Goal: Transaction & Acquisition: Book appointment/travel/reservation

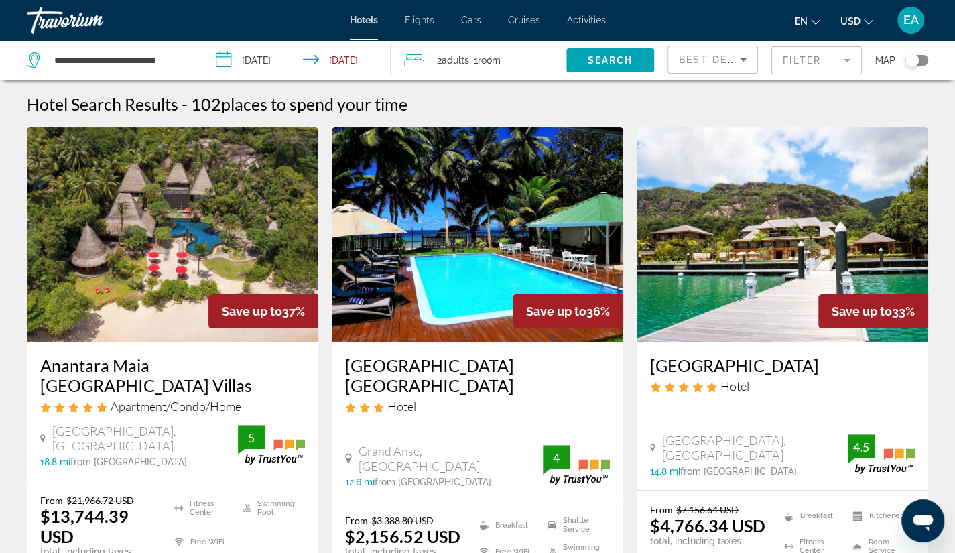
click at [130, 367] on h3 "Anantara Maia Seychelles Villas" at bounding box center [172, 375] width 265 height 40
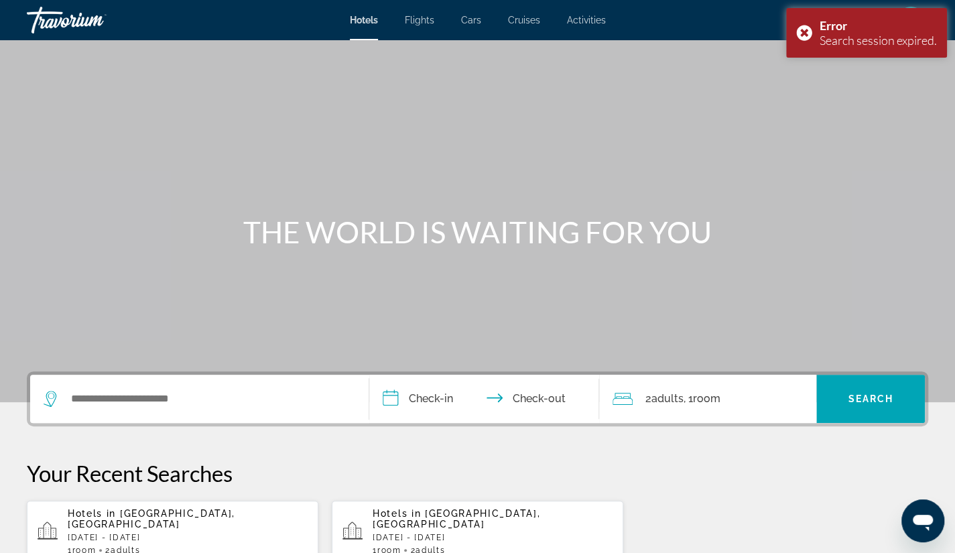
click at [220, 381] on div "Search widget" at bounding box center [200, 399] width 312 height 48
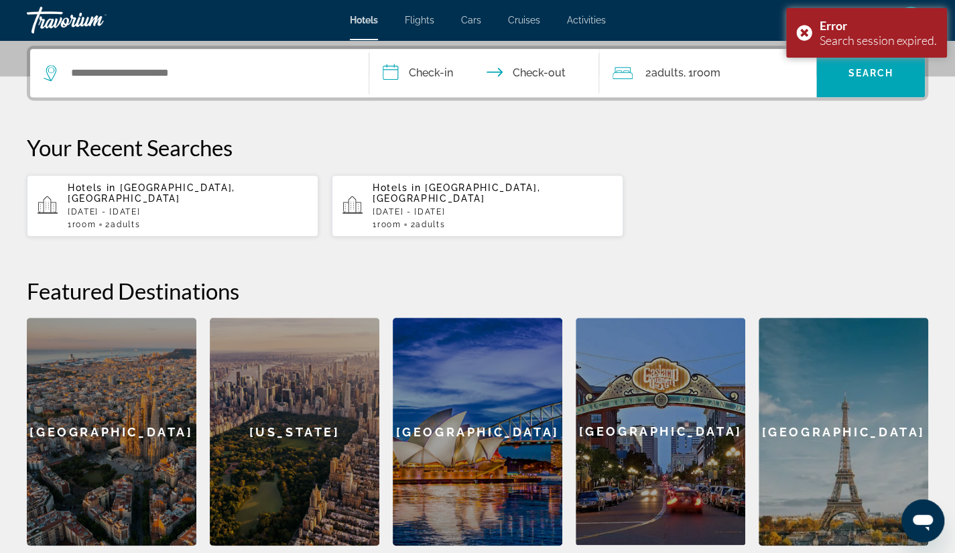
scroll to position [327, 0]
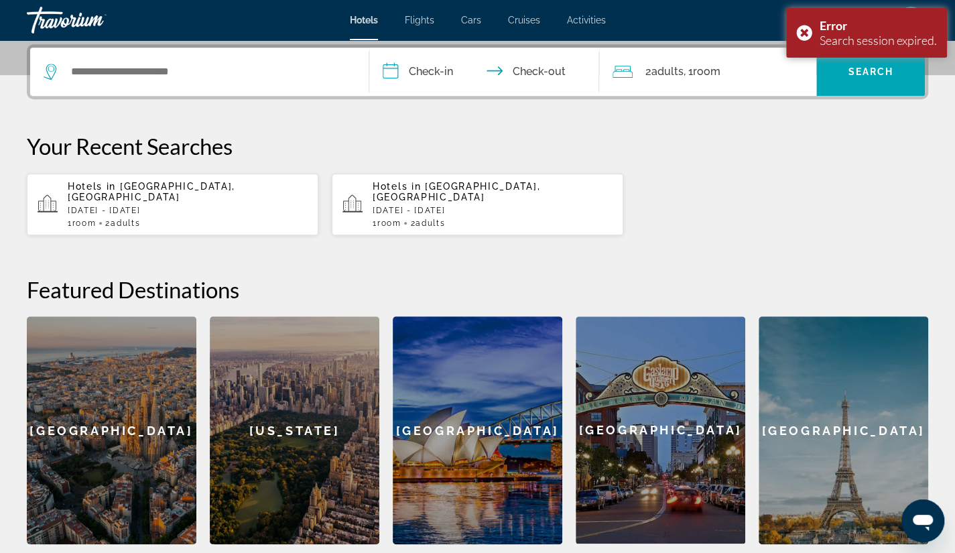
click at [129, 192] on div "Hotels in Seychelles, Seychelles Islands Wed, 01 Oct - Thu, 09 Oct 1 Room rooms…" at bounding box center [188, 204] width 240 height 47
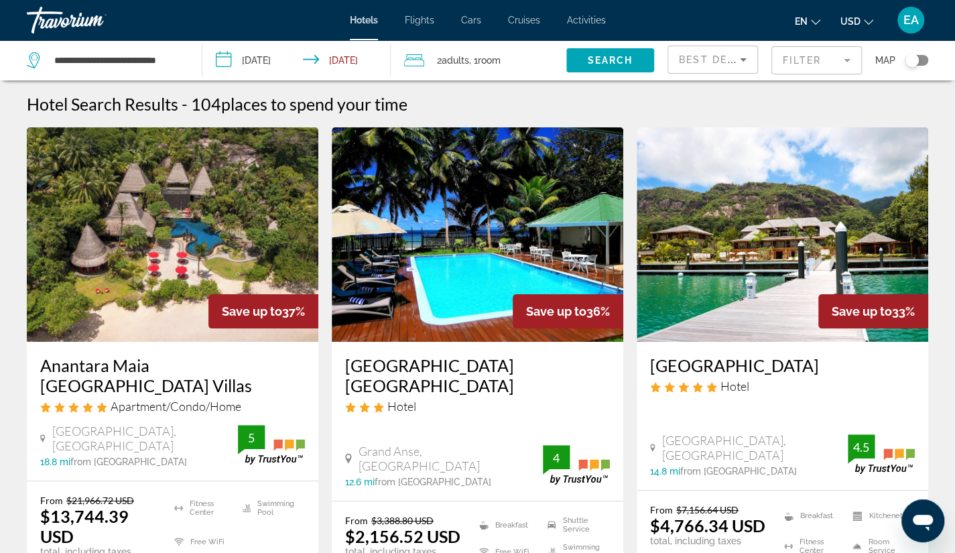
click at [121, 370] on h3 "Anantara Maia Seychelles Villas" at bounding box center [172, 375] width 265 height 40
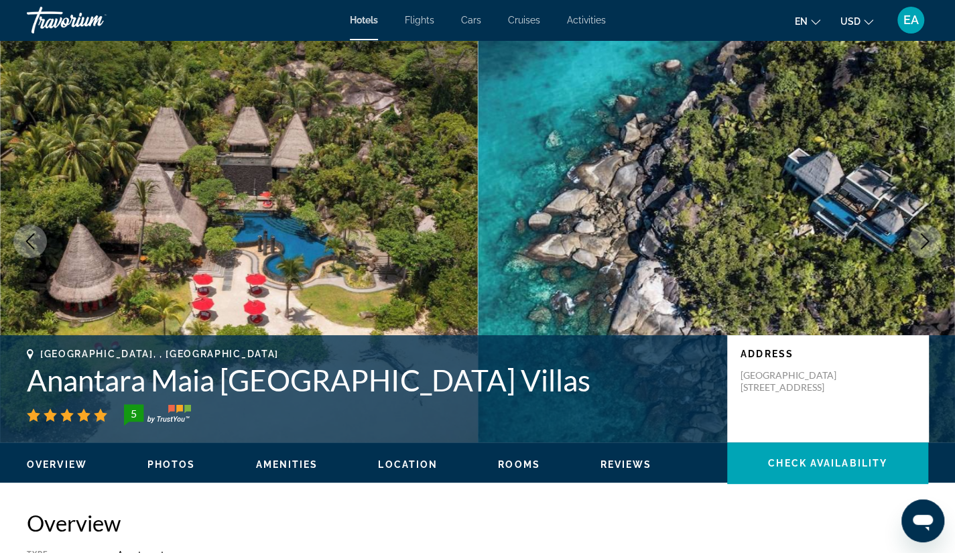
click at [174, 460] on span "Photos" at bounding box center [171, 464] width 48 height 11
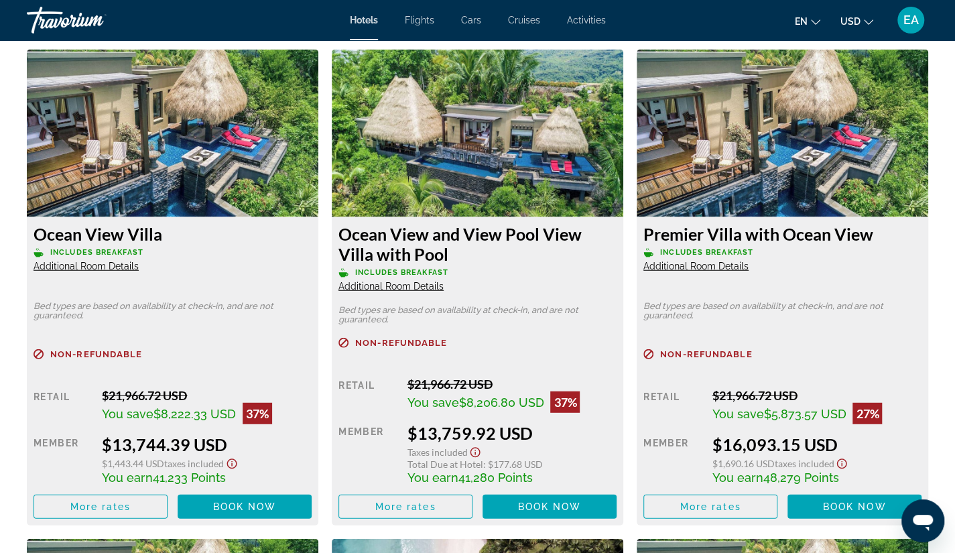
scroll to position [1840, 0]
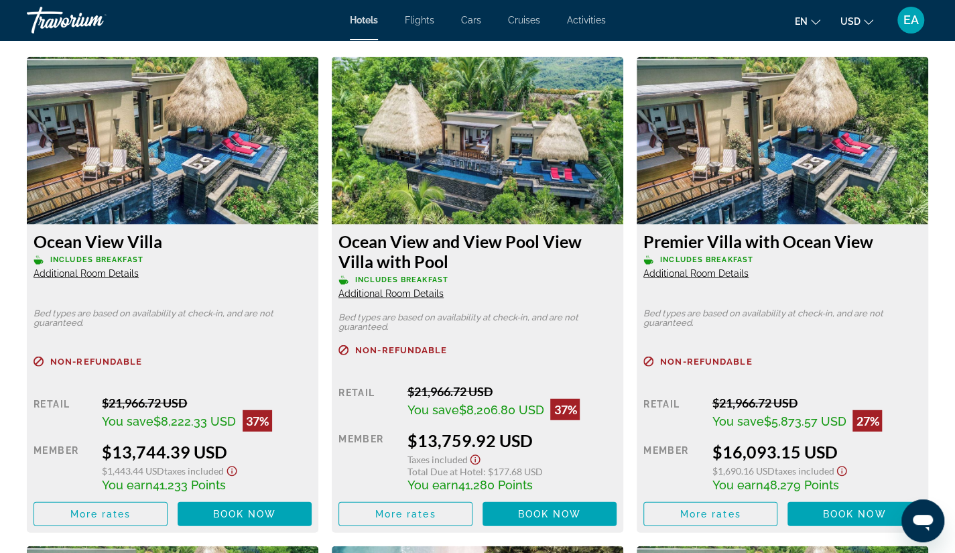
click at [91, 272] on span "Additional Room Details" at bounding box center [86, 273] width 105 height 11
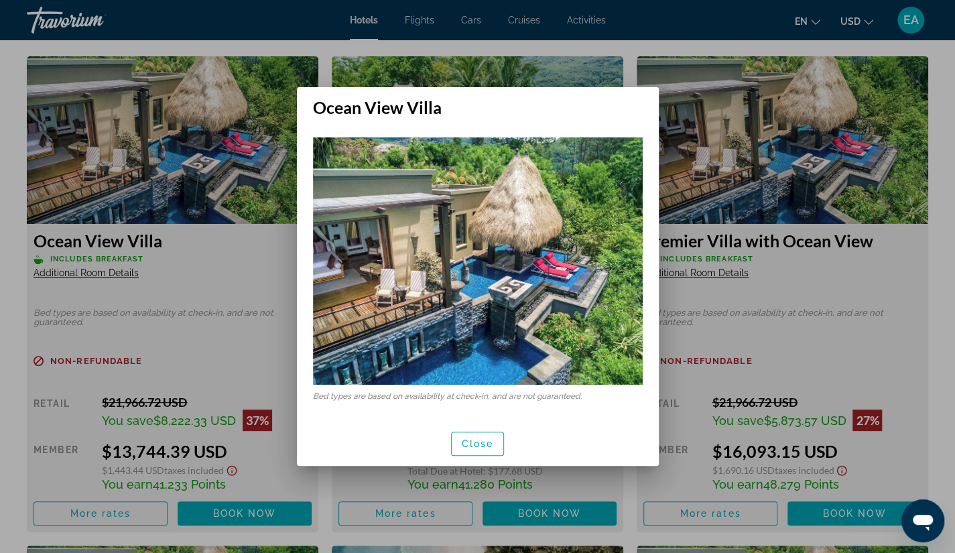
scroll to position [0, 0]
click at [471, 436] on span "button" at bounding box center [478, 444] width 52 height 32
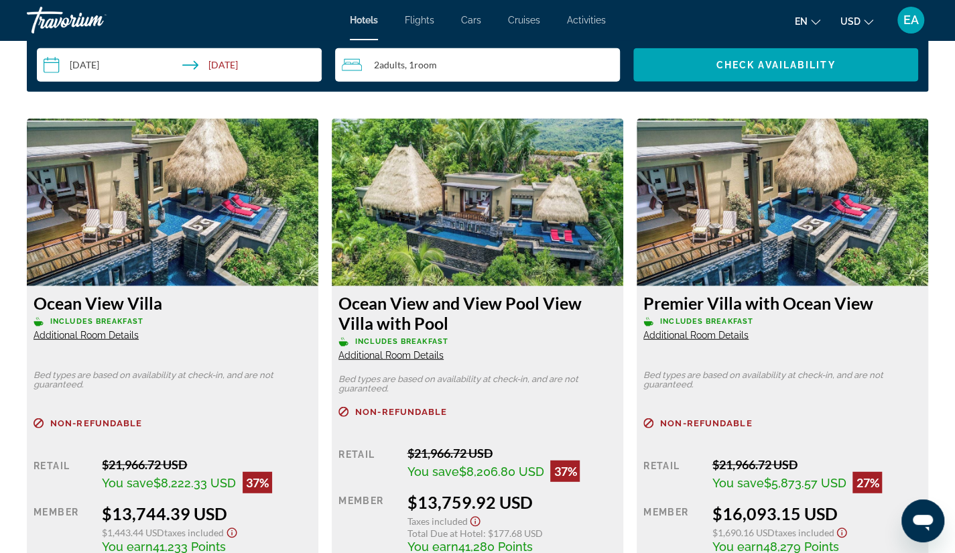
scroll to position [1768, 0]
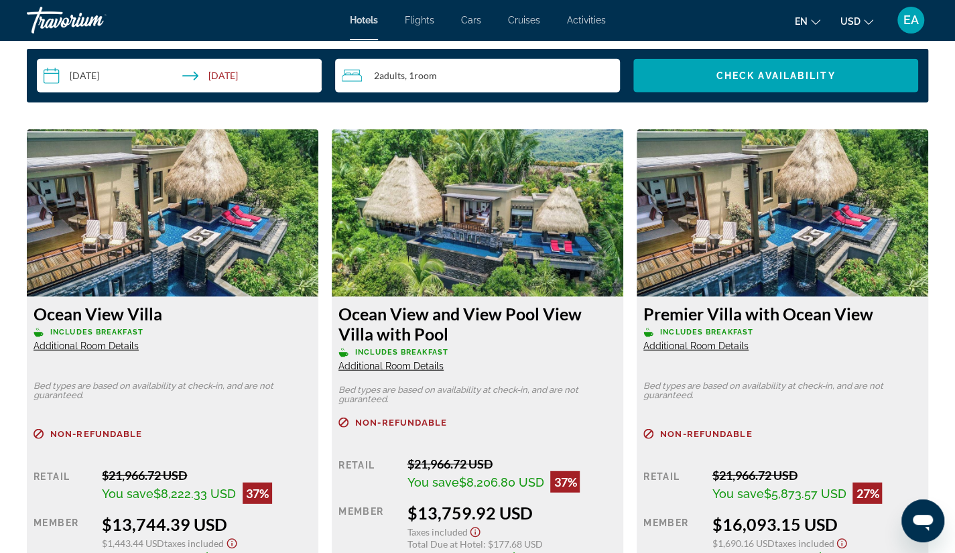
click at [811, 19] on icon "Change language" at bounding box center [815, 21] width 9 height 9
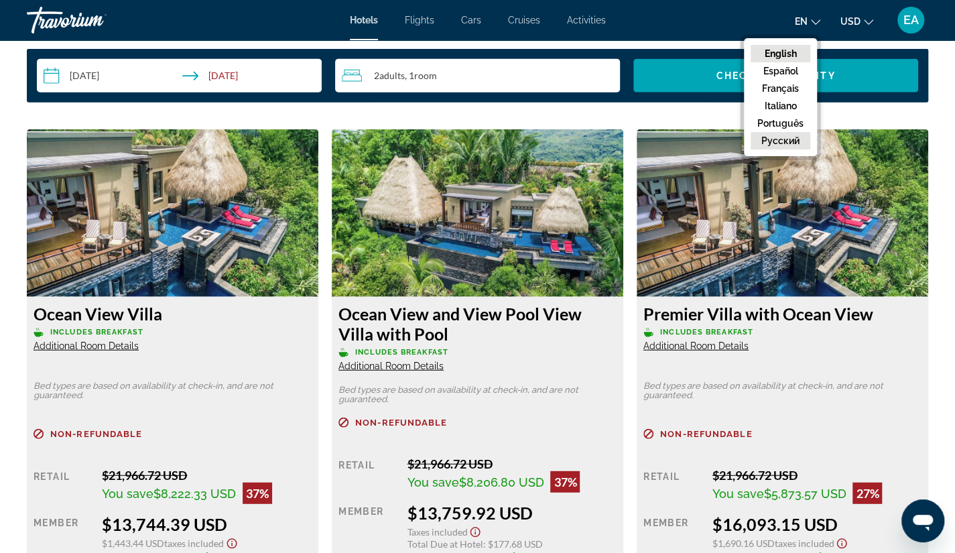
click at [782, 137] on button "русский" at bounding box center [781, 140] width 60 height 17
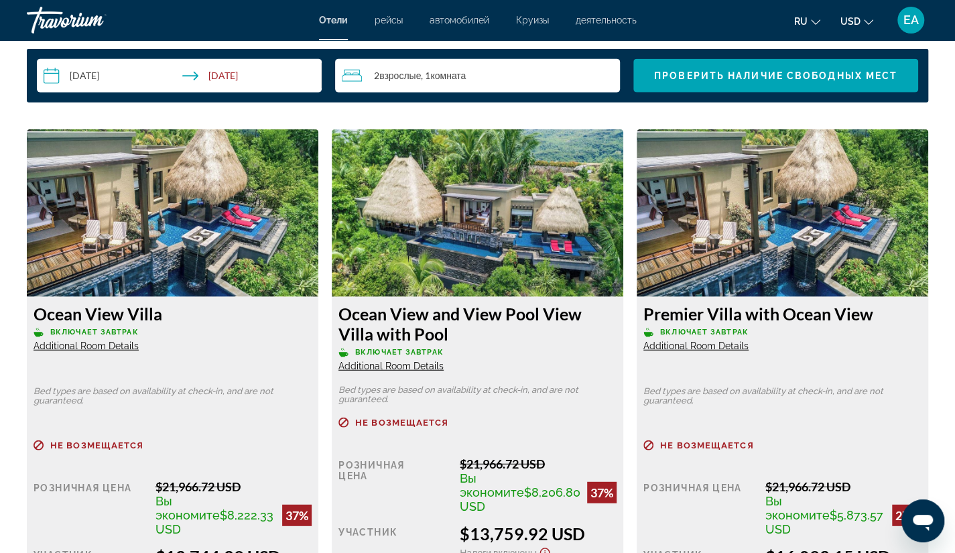
click at [320, 409] on div "Ocean View Villa Включает завтрак Additional Room Details Bed types are based o…" at bounding box center [172, 390] width 305 height 523
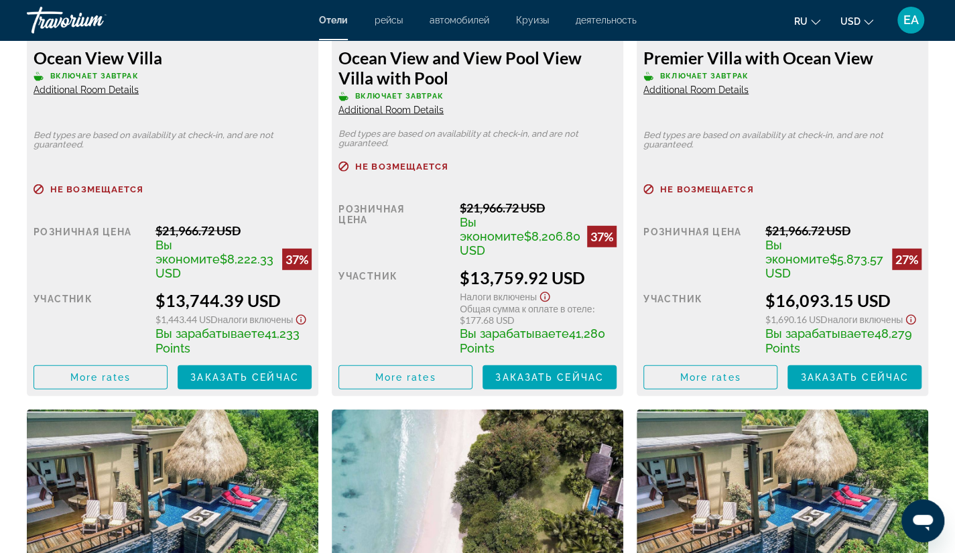
scroll to position [2039, 0]
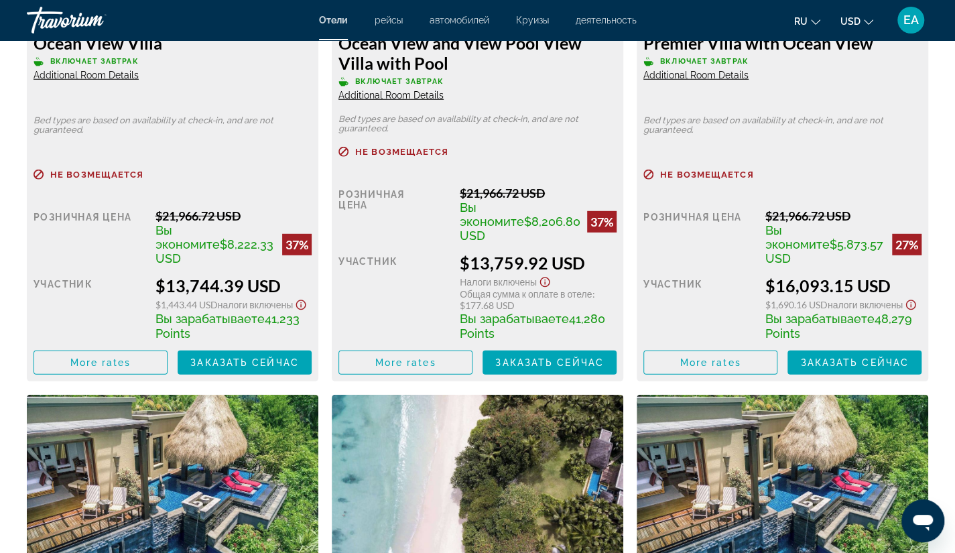
click at [935, 525] on div "Открыть окно обмена сообщениями" at bounding box center [923, 521] width 40 height 40
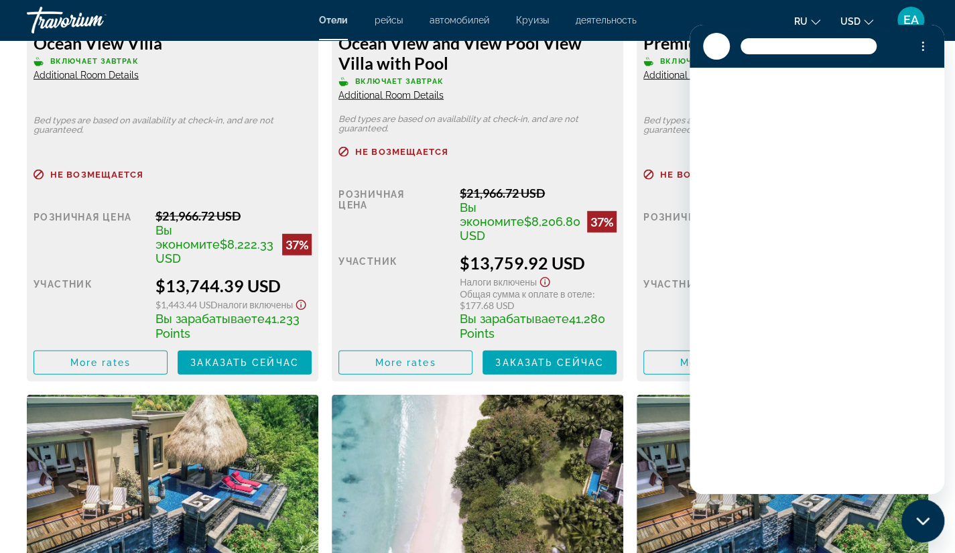
scroll to position [0, 0]
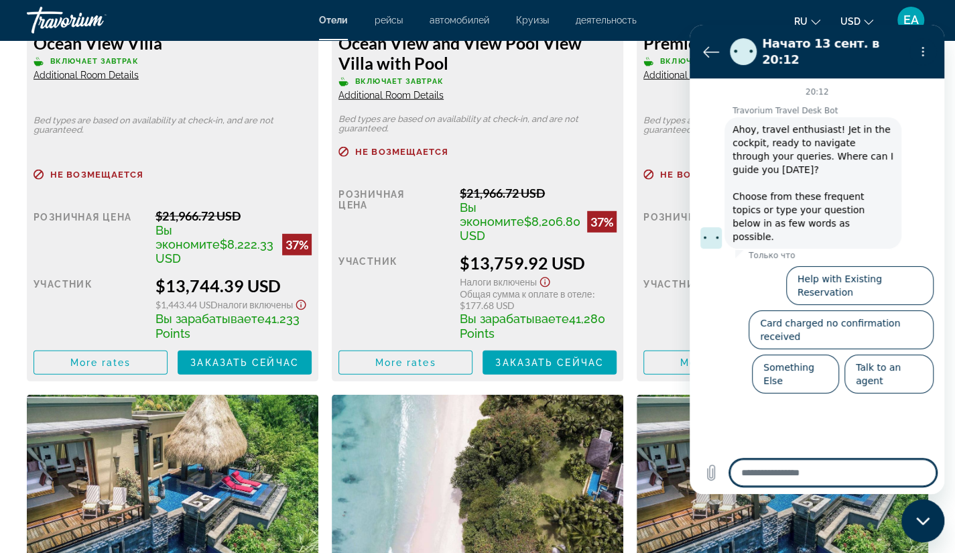
click at [781, 471] on textarea at bounding box center [833, 472] width 206 height 27
type textarea "*"
type textarea "**"
type textarea "*"
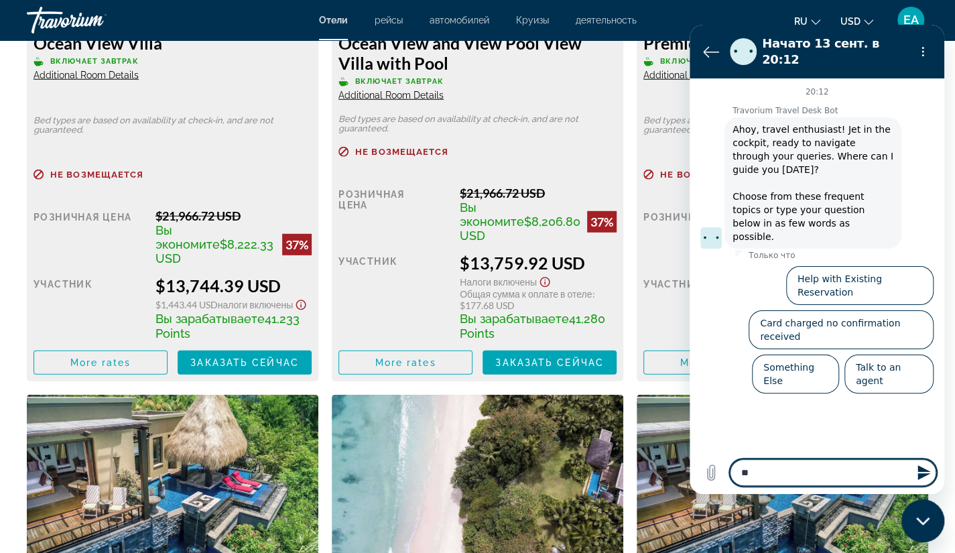
type textarea "*"
click at [703, 50] on icon "Вернуться к списку разговоров" at bounding box center [711, 52] width 16 height 16
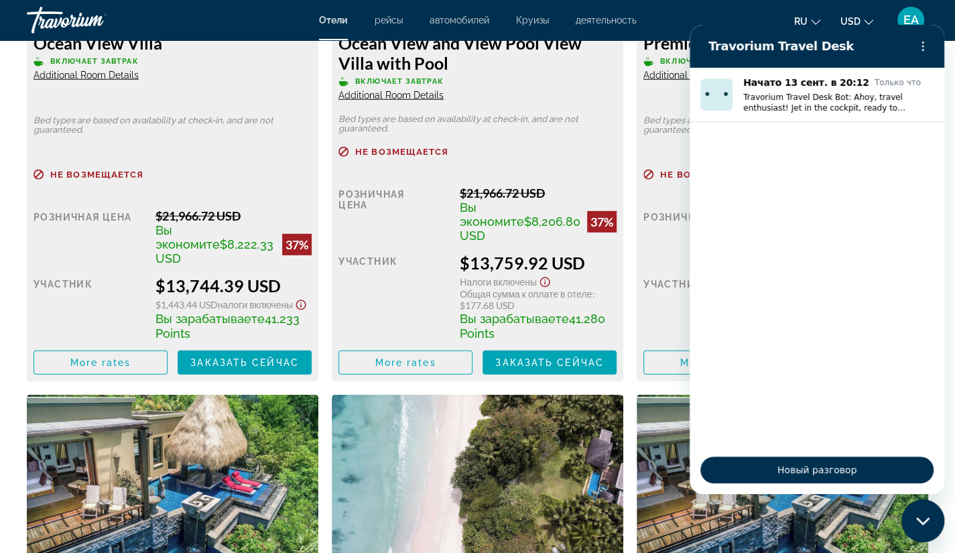
click at [624, 193] on div "Ocean View and View Pool View Villa with Pool Включает завтрак Additional Room …" at bounding box center [477, 120] width 305 height 523
click at [919, 512] on div "Закрыть окно обмена сообщениями" at bounding box center [923, 521] width 40 height 40
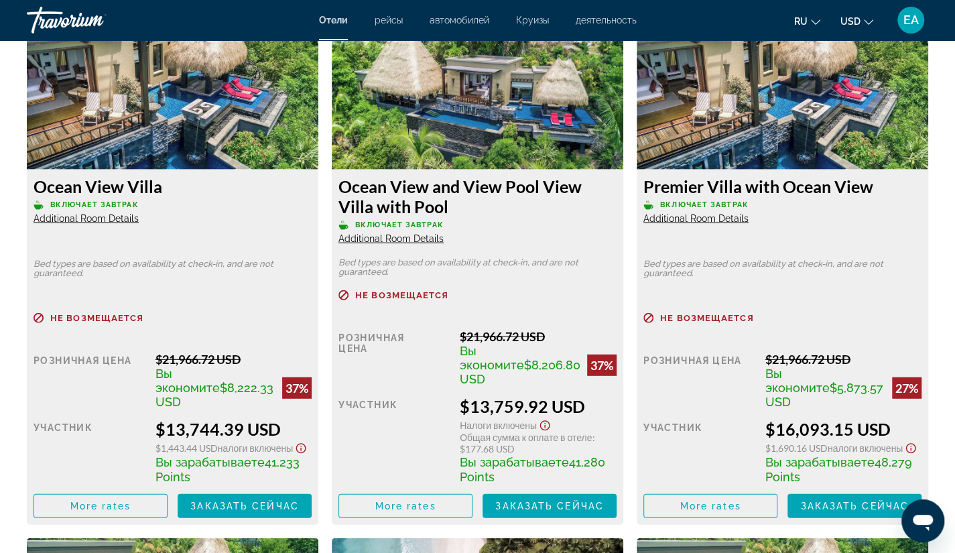
scroll to position [1891, 0]
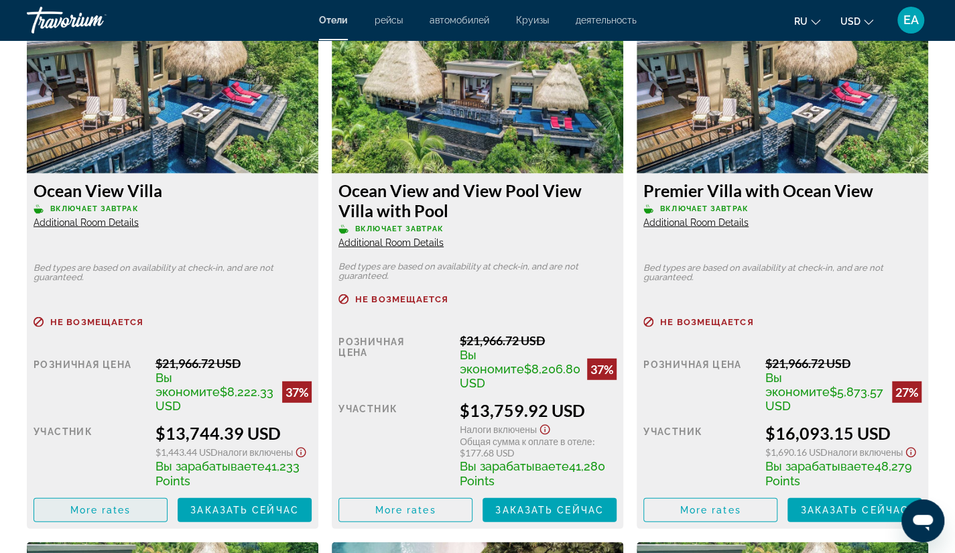
click at [131, 494] on span "Main content" at bounding box center [100, 510] width 133 height 32
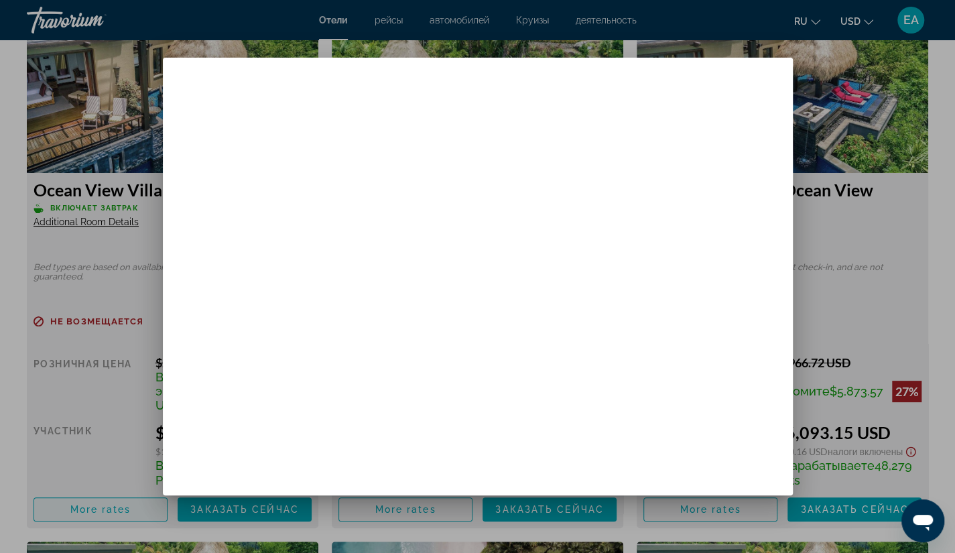
scroll to position [0, 0]
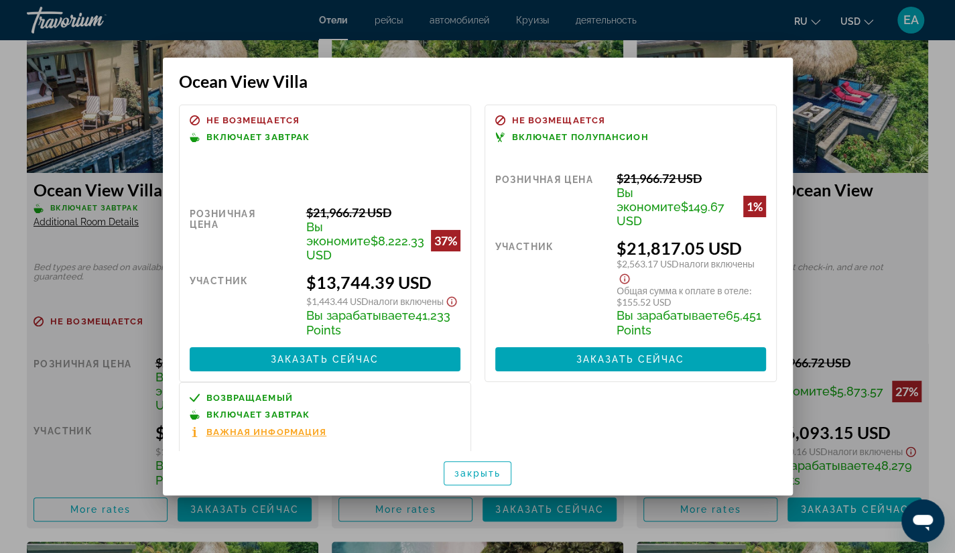
click at [271, 428] on span "Важная информация" at bounding box center [266, 432] width 121 height 9
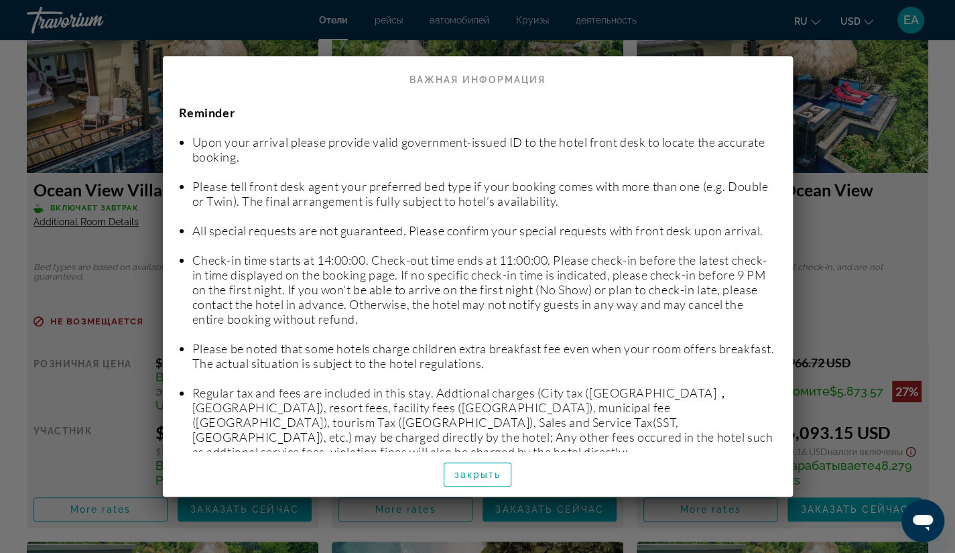
click at [619, 526] on div at bounding box center [477, 276] width 955 height 553
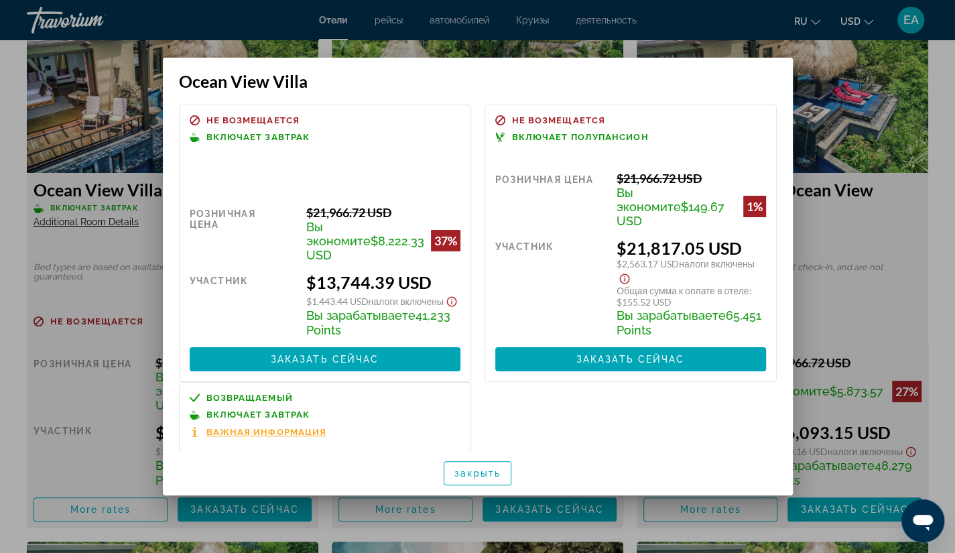
click at [952, 214] on div at bounding box center [477, 276] width 955 height 553
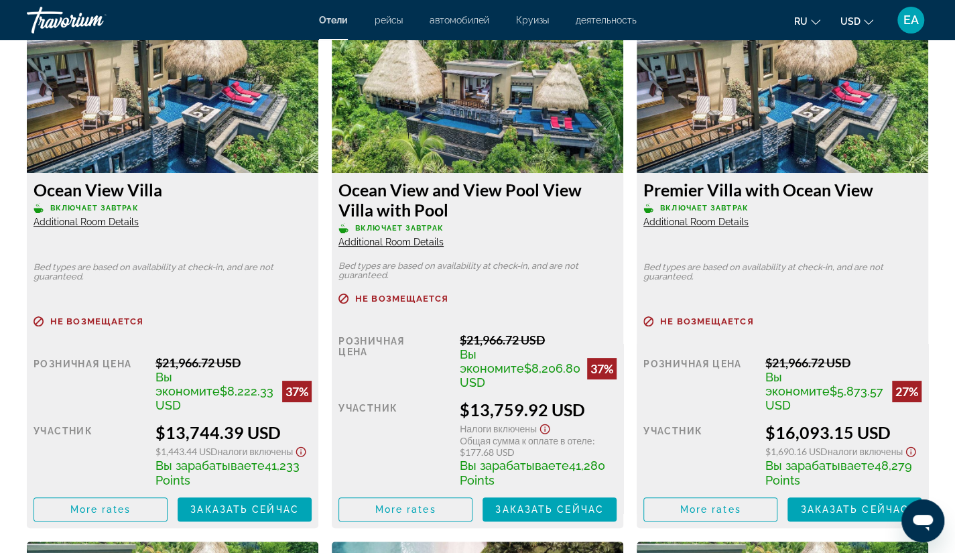
scroll to position [1891, 0]
click at [806, 14] on button "ru English Español Français Italiano Português русский" at bounding box center [807, 20] width 26 height 19
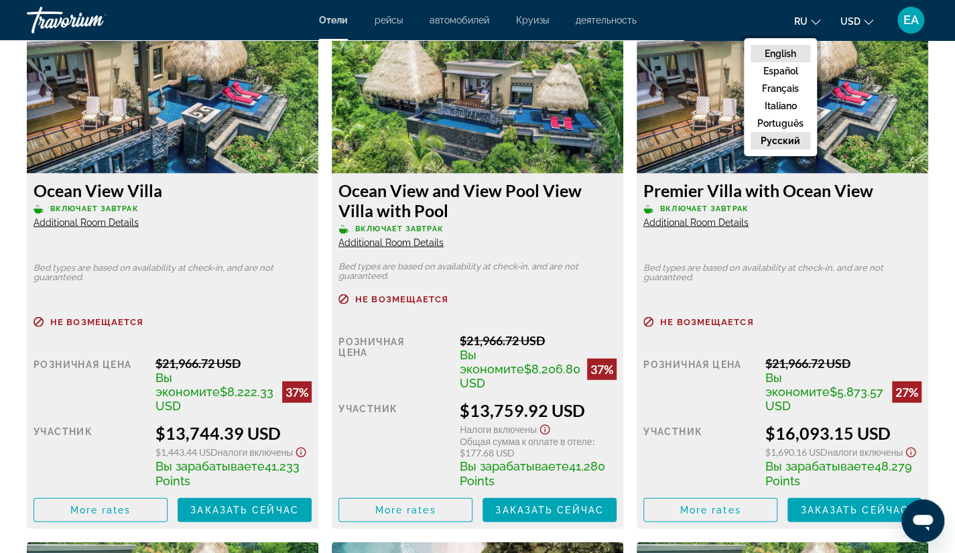
click at [795, 50] on button "English" at bounding box center [781, 53] width 60 height 17
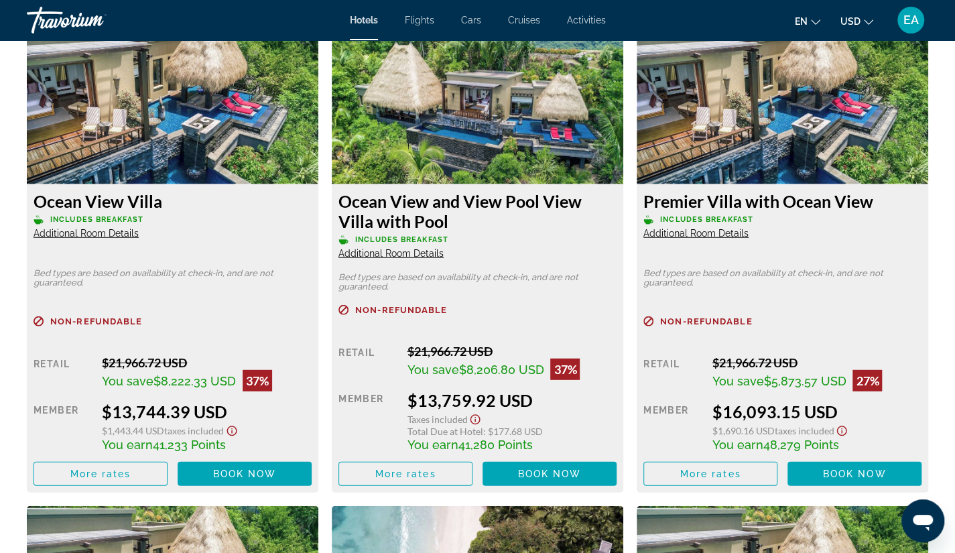
scroll to position [1888, 0]
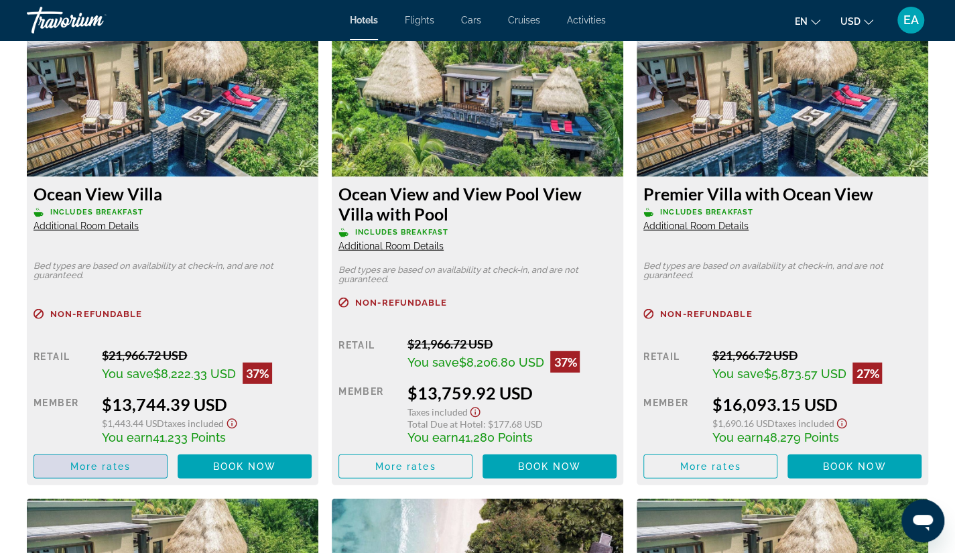
click at [142, 464] on span "Main content" at bounding box center [100, 466] width 133 height 32
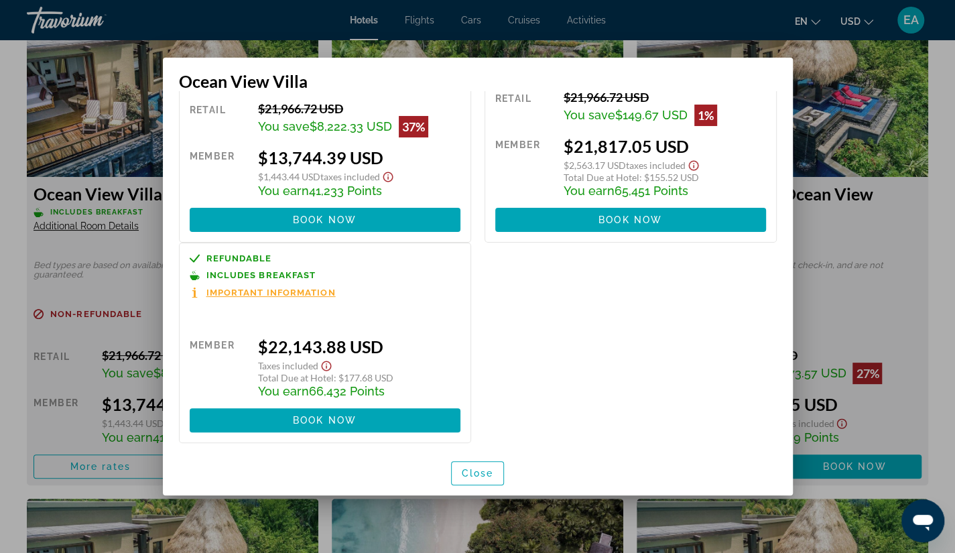
scroll to position [88, 0]
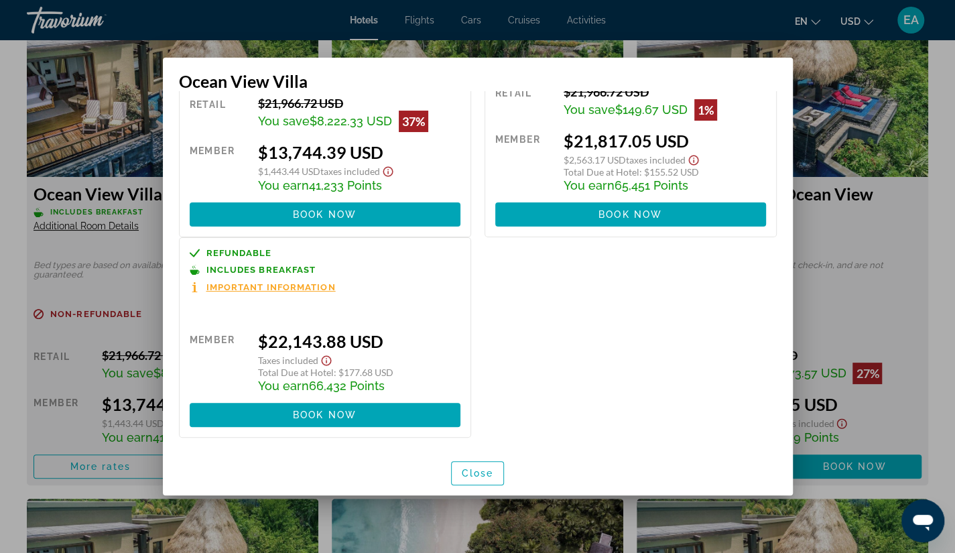
click at [952, 192] on div at bounding box center [477, 276] width 955 height 553
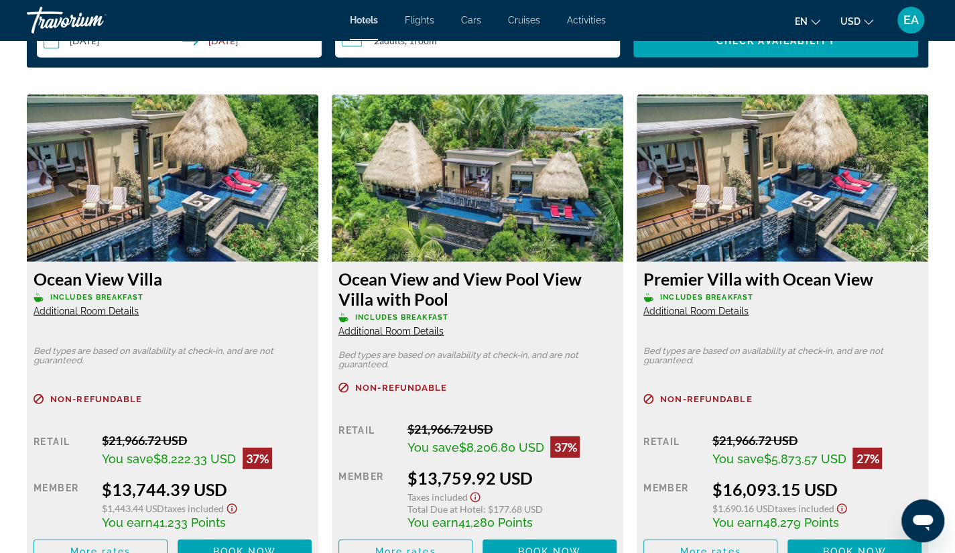
scroll to position [1806, 0]
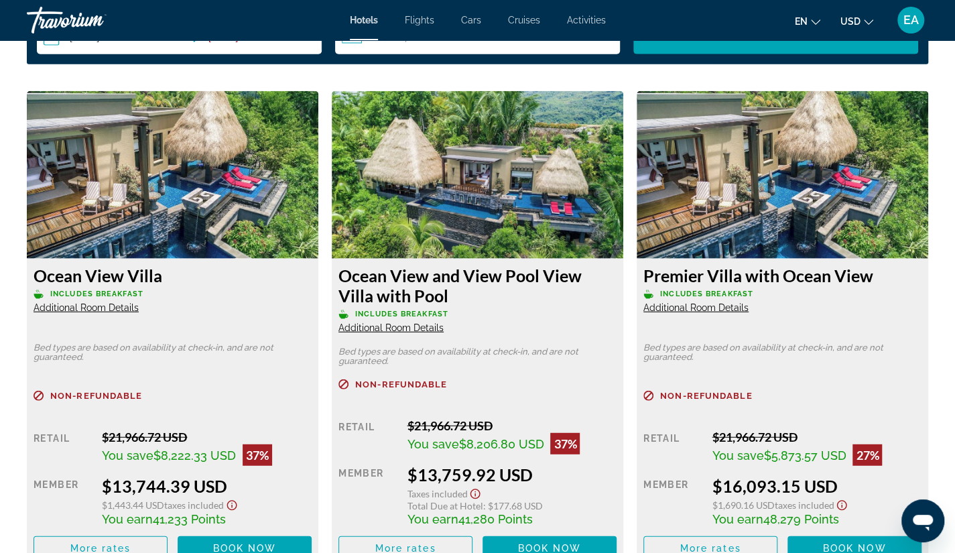
click at [428, 290] on h3 "Ocean View and View Pool View Villa with Pool" at bounding box center [477, 285] width 278 height 40
click at [388, 548] on span "More rates" at bounding box center [405, 548] width 61 height 11
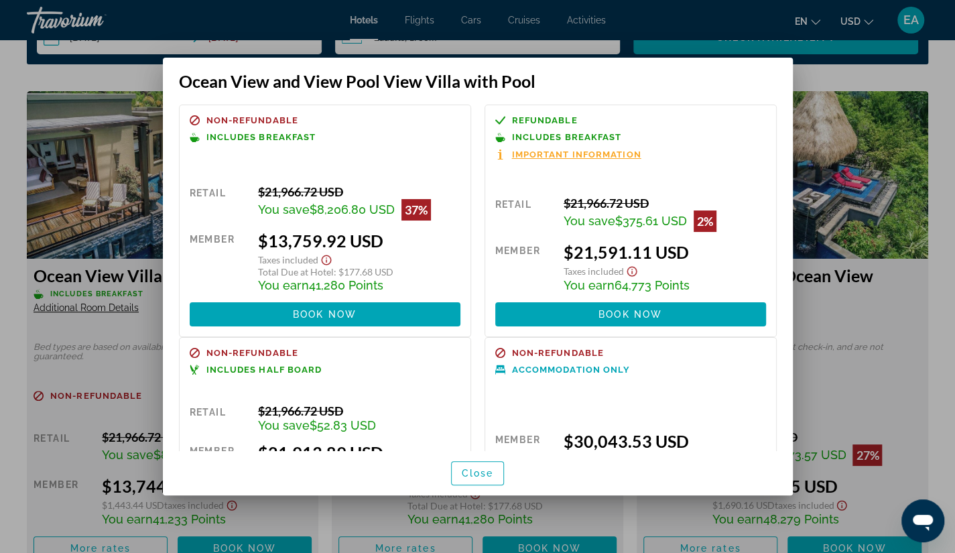
scroll to position [99, 0]
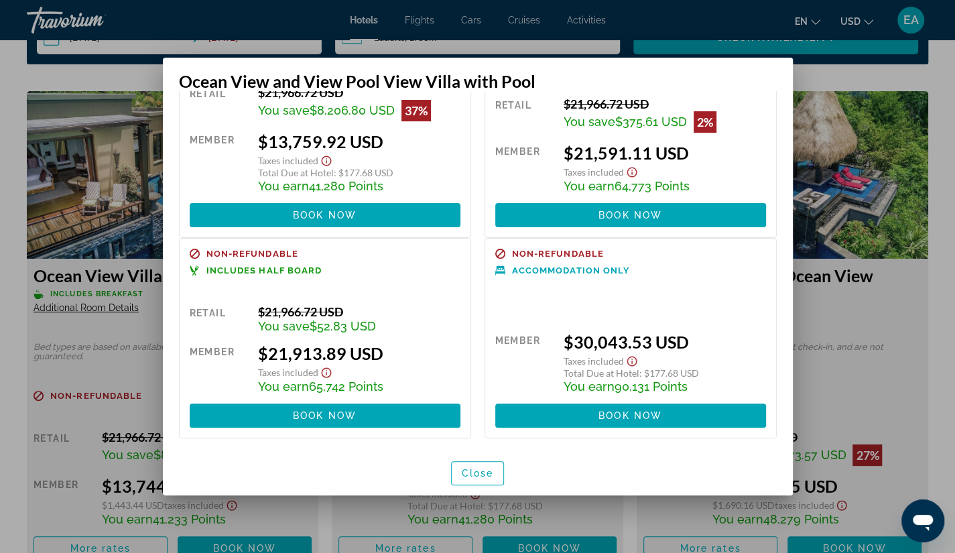
click at [871, 318] on div at bounding box center [477, 276] width 955 height 553
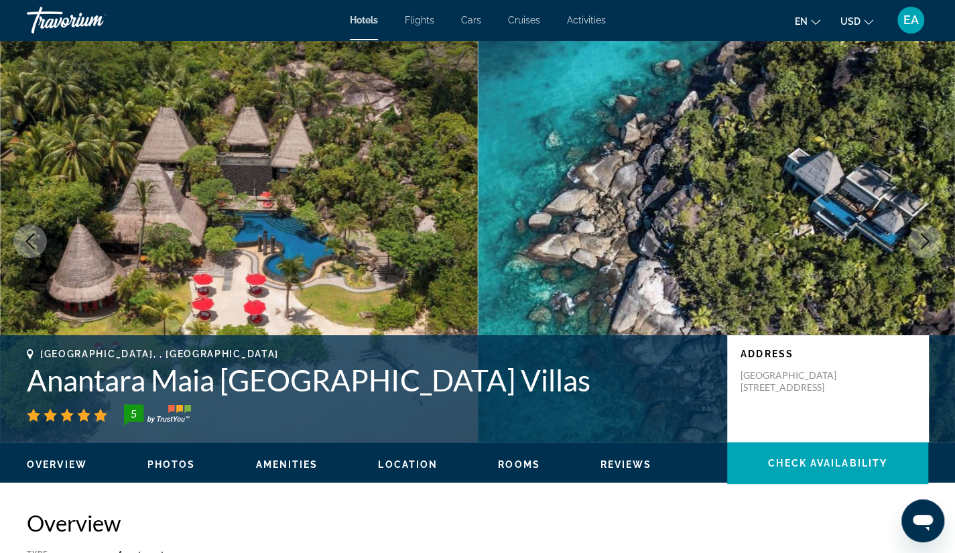
scroll to position [1806, 0]
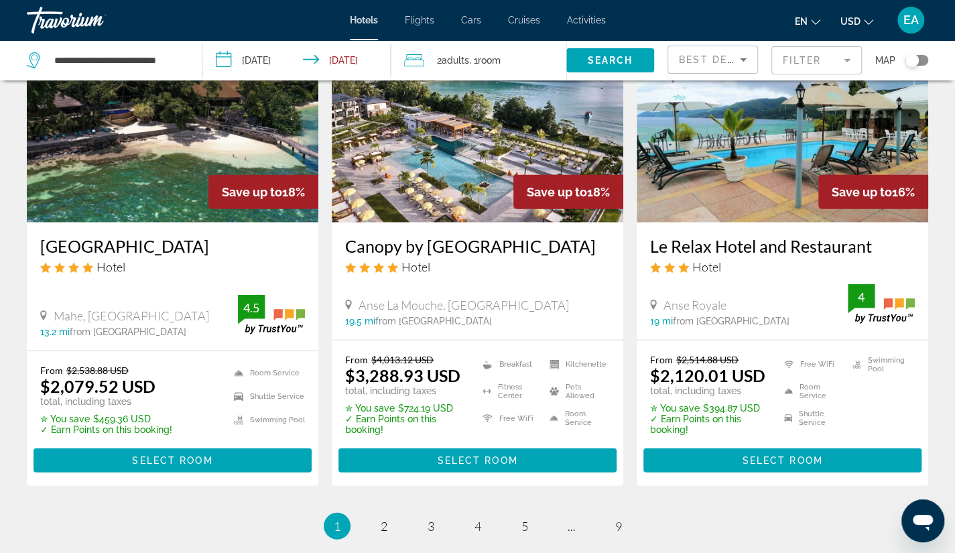
scroll to position [1767, 0]
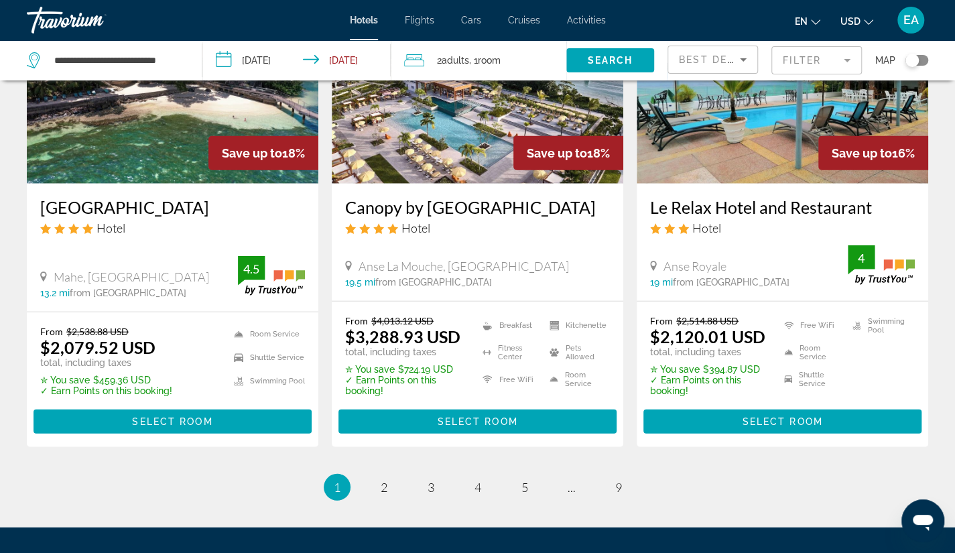
drag, startPoint x: 957, startPoint y: 128, endPoint x: 13, endPoint y: 16, distance: 950.3
click at [382, 480] on span "2" at bounding box center [384, 487] width 7 height 15
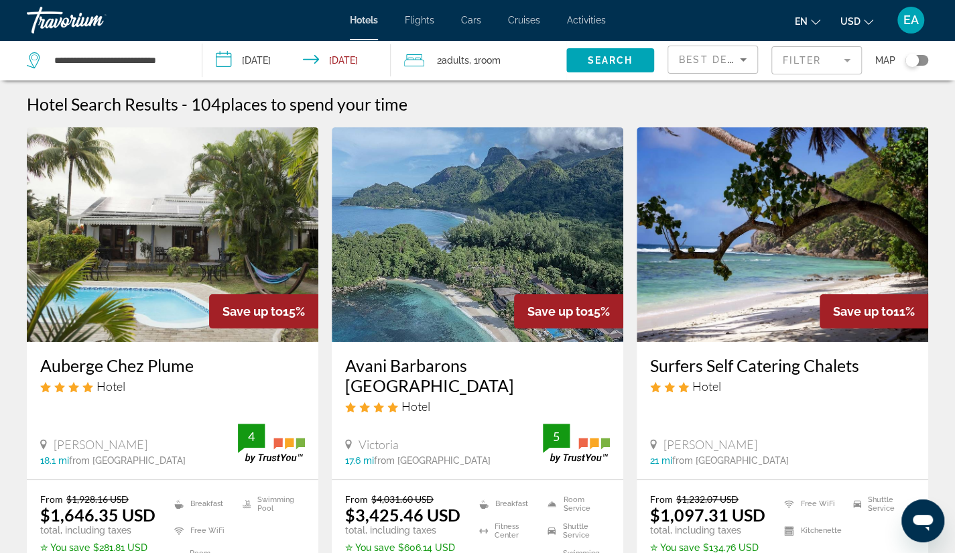
click at [801, 59] on mat-form-field "Filter" at bounding box center [816, 60] width 90 height 28
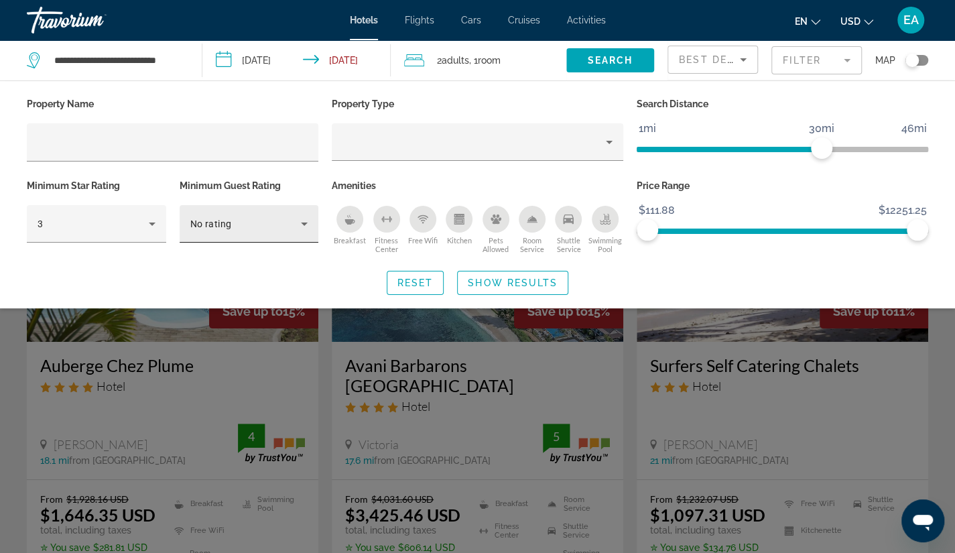
click at [234, 214] on div "No rating" at bounding box center [249, 224] width 118 height 38
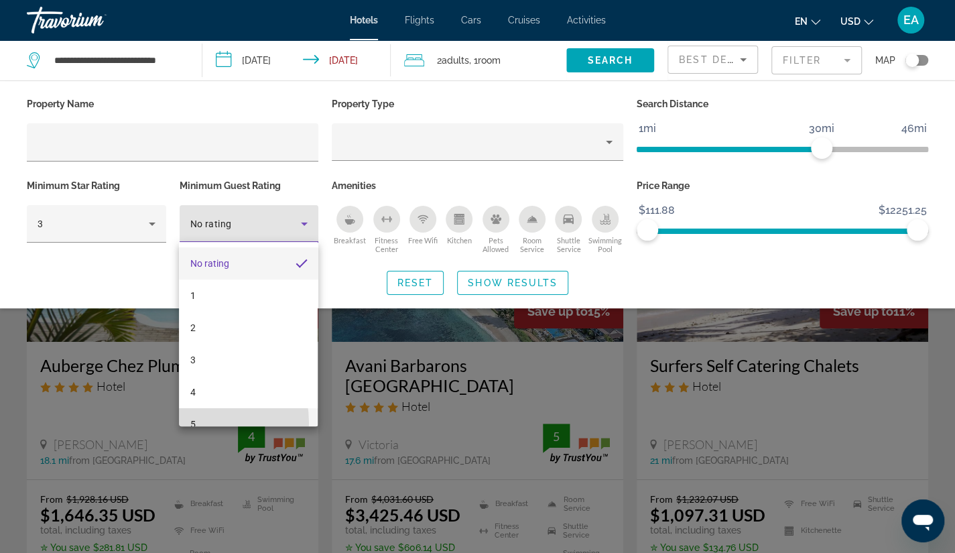
click at [190, 423] on span "5" at bounding box center [192, 424] width 5 height 16
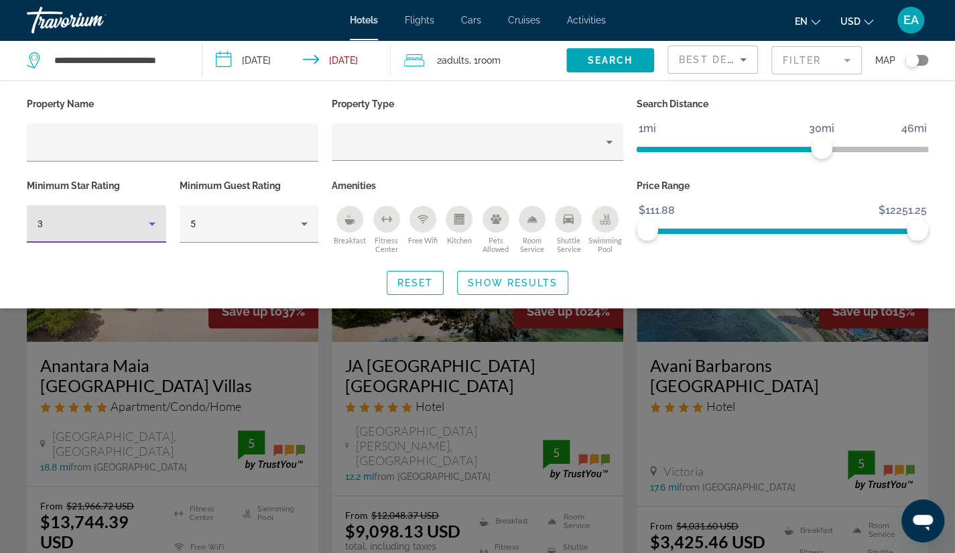
click at [147, 219] on icon "Hotel Filters" at bounding box center [152, 224] width 16 height 16
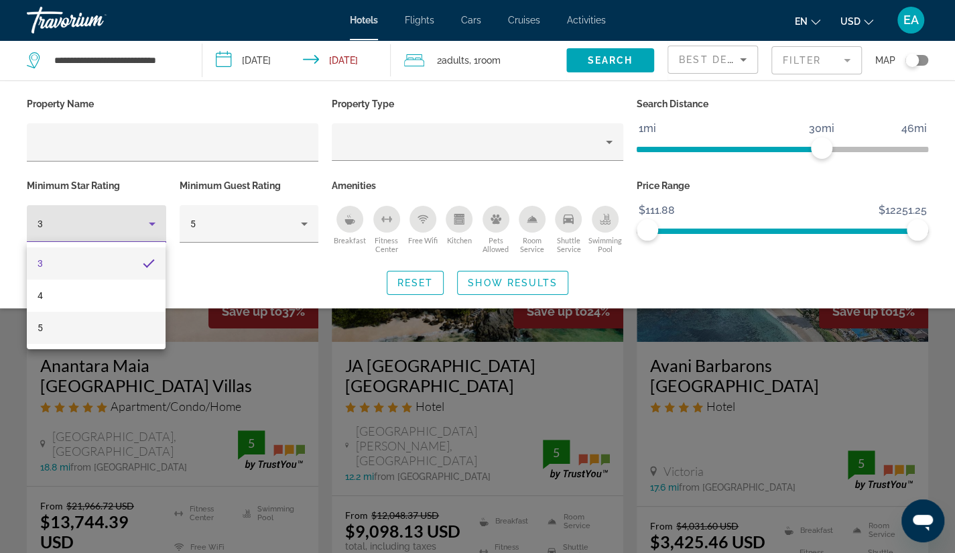
click at [63, 329] on mat-option "5" at bounding box center [96, 328] width 139 height 32
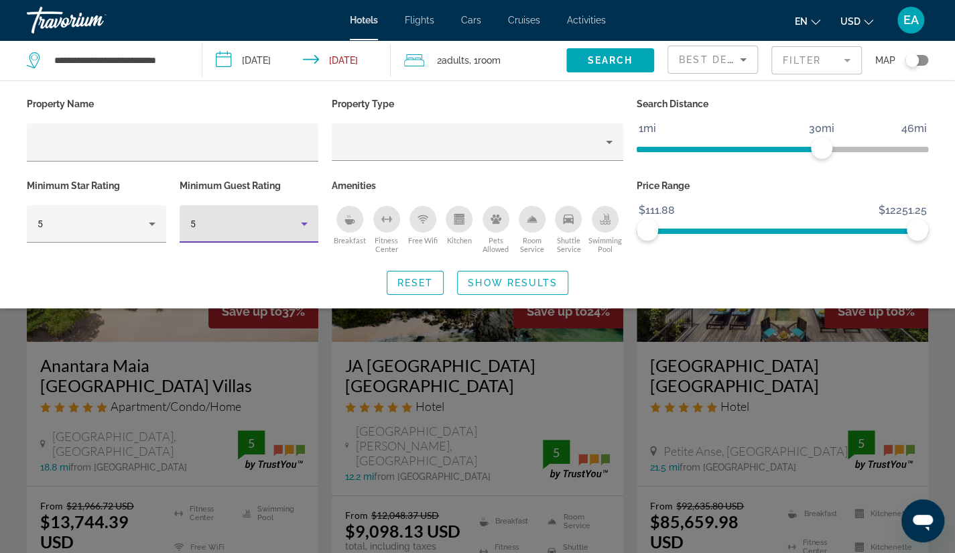
click at [308, 222] on icon "Hotel Filters" at bounding box center [304, 224] width 16 height 16
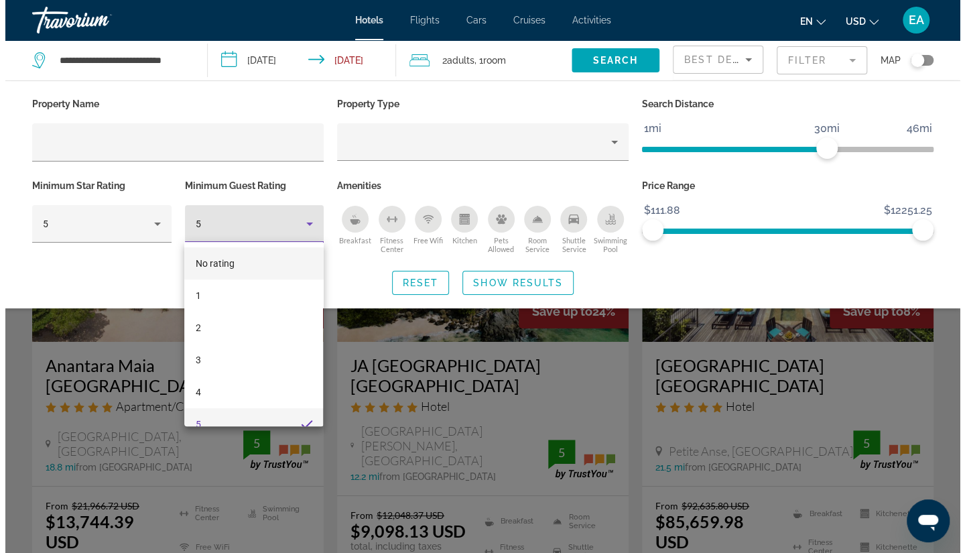
scroll to position [14, 0]
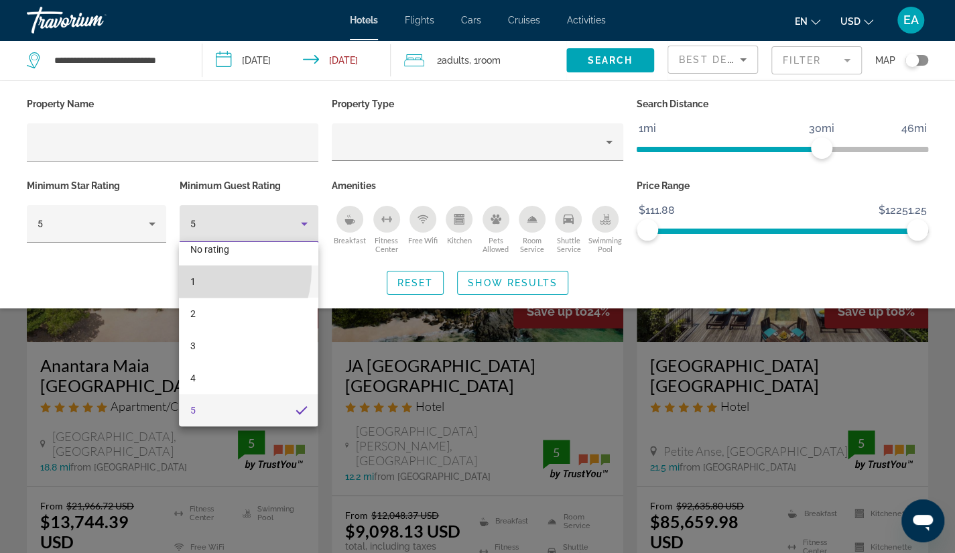
click at [196, 269] on mat-option "1" at bounding box center [248, 281] width 139 height 32
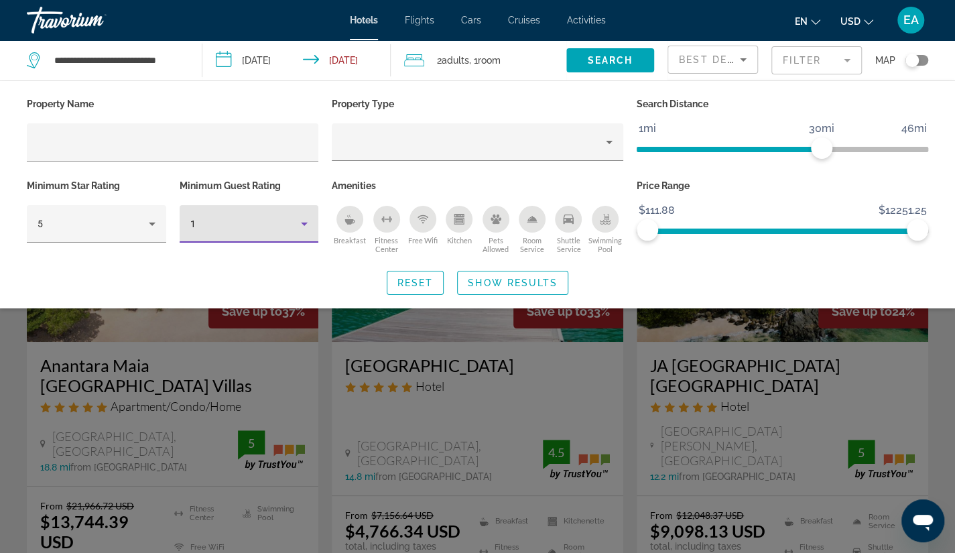
click at [308, 223] on icon "Hotel Filters" at bounding box center [304, 224] width 16 height 16
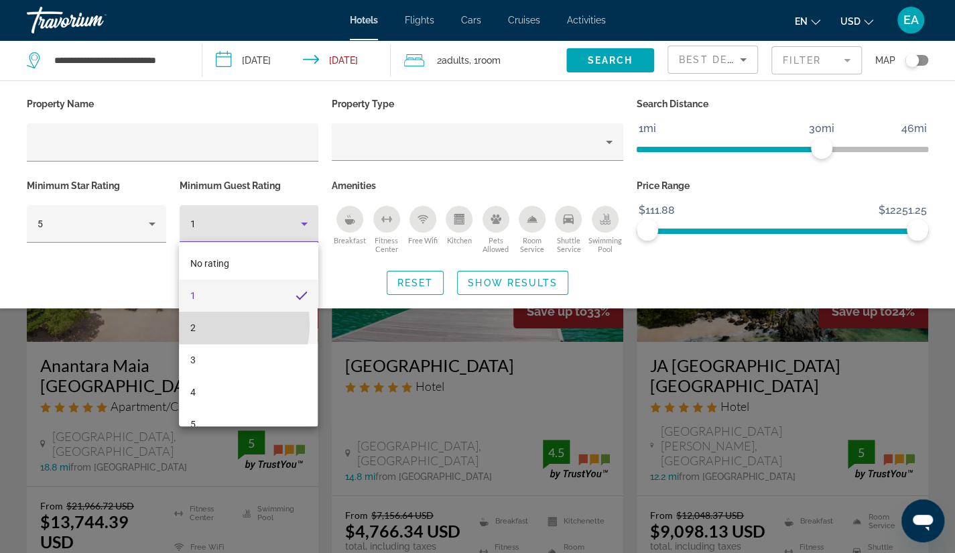
click at [209, 325] on mat-option "2" at bounding box center [248, 328] width 139 height 32
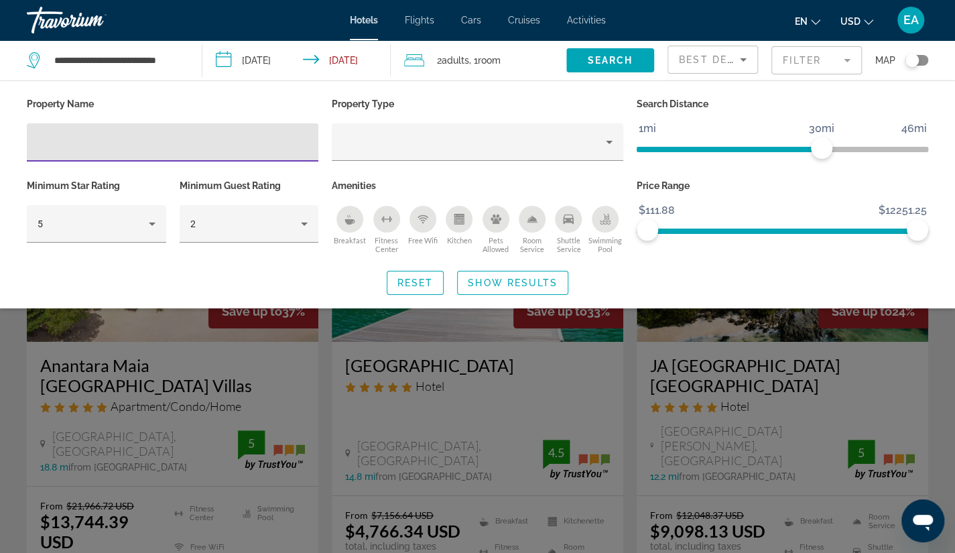
click at [206, 140] on input "Hotel Filters" at bounding box center [173, 143] width 270 height 16
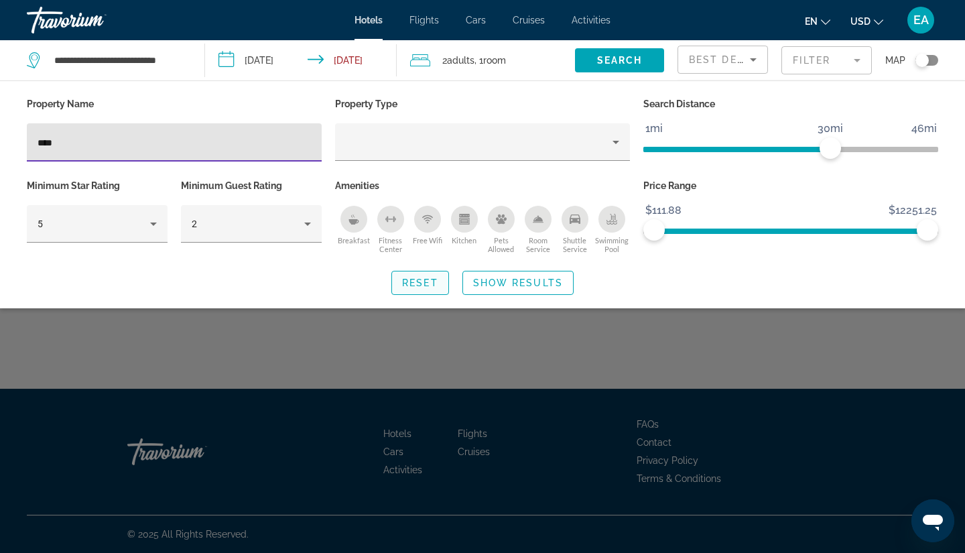
type input "****"
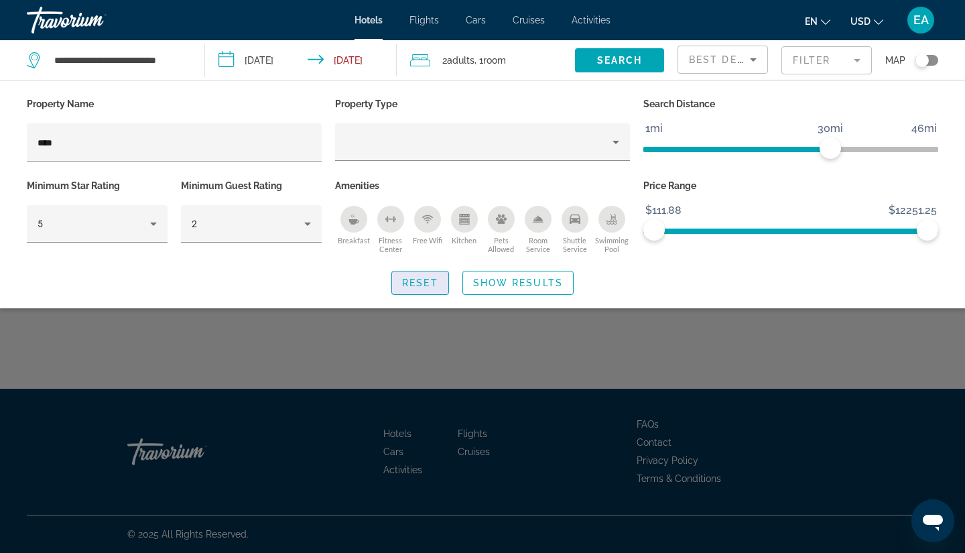
click at [436, 271] on span "Search widget" at bounding box center [420, 283] width 56 height 32
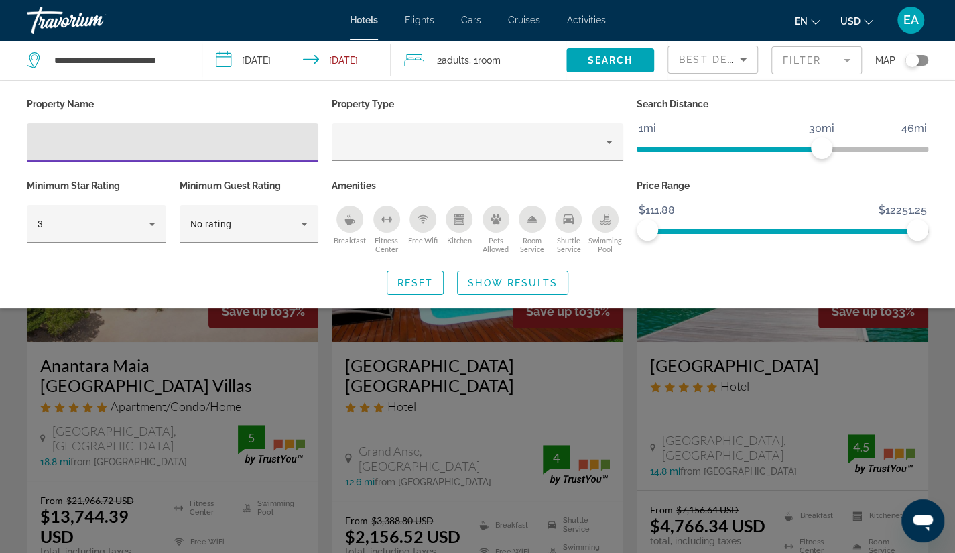
click at [98, 137] on input "Hotel Filters" at bounding box center [173, 143] width 270 height 16
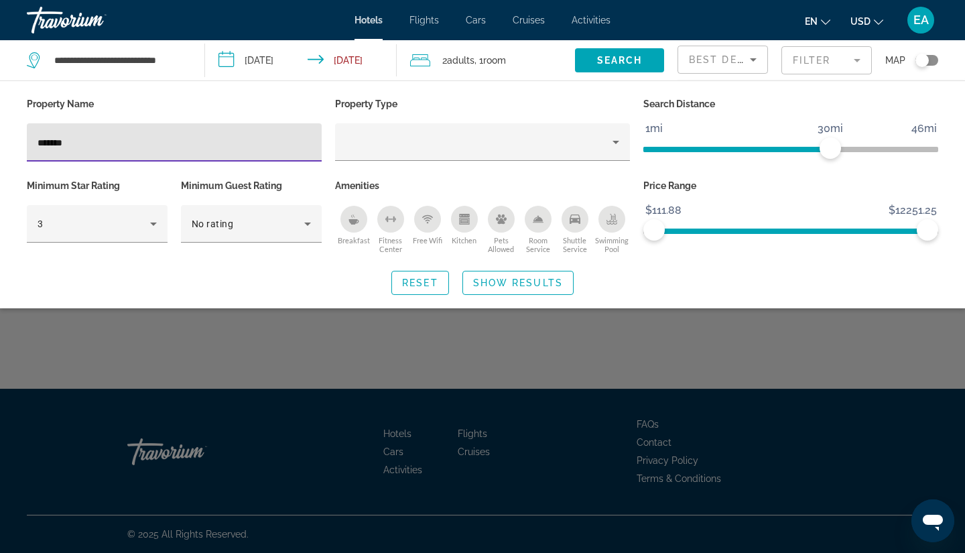
type input "*******"
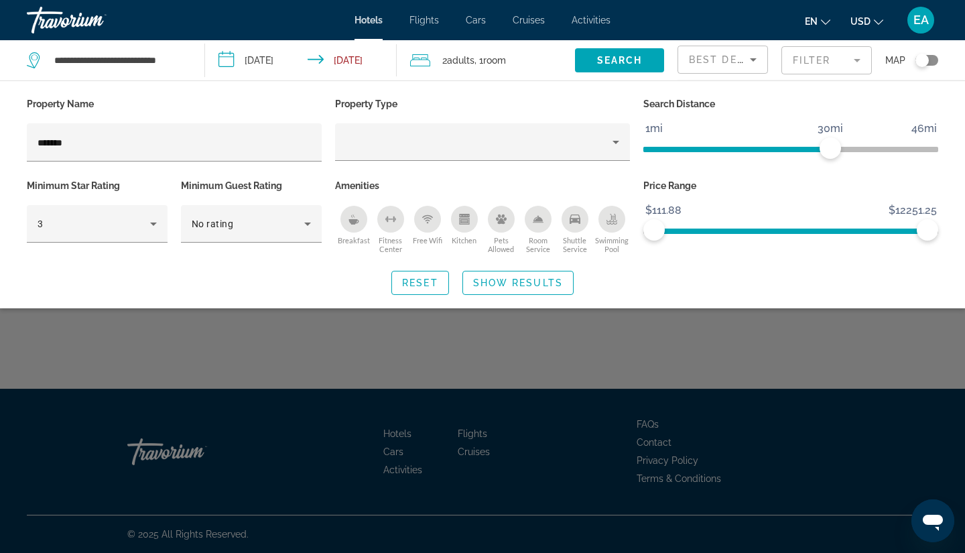
click at [298, 358] on div "Search widget" at bounding box center [482, 377] width 965 height 352
